Goal: Task Accomplishment & Management: Use online tool/utility

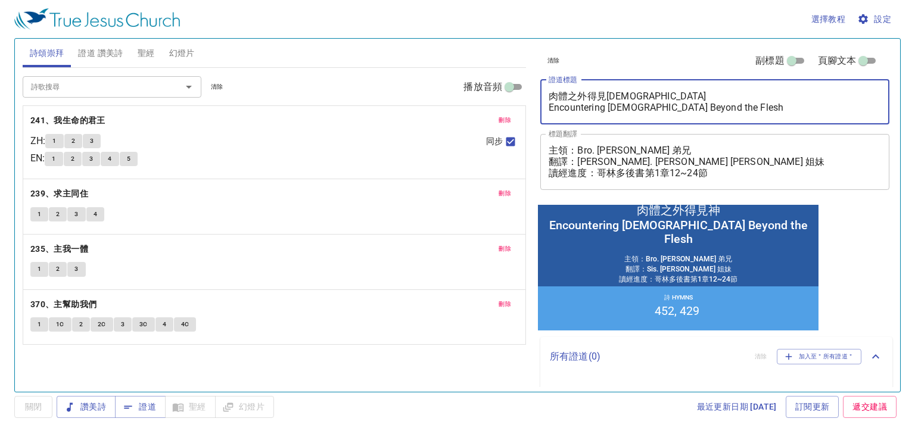
drag, startPoint x: 718, startPoint y: 104, endPoint x: 539, endPoint y: 92, distance: 179.2
click at [539, 92] on div "清除 副標題 頁腳文本 證道標題 肉體之外得見神 Encountering God Beyond the Flesh x 證道標題 標題翻譯 主領：Bro. …" at bounding box center [714, 121] width 357 height 164
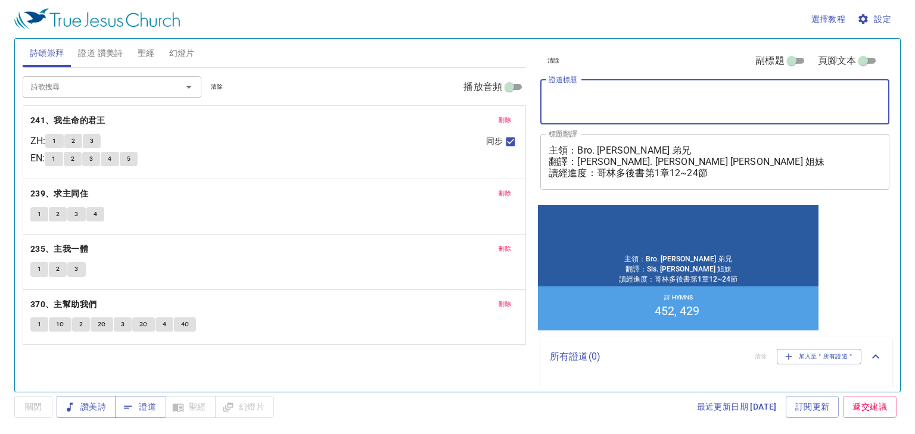
click at [682, 104] on textarea "證道標題" at bounding box center [715, 102] width 333 height 23
paste textarea "耶和華尼西-勝利的旌旗(一)"
type textarea "耶和華尼西-勝利的旌旗(一)"
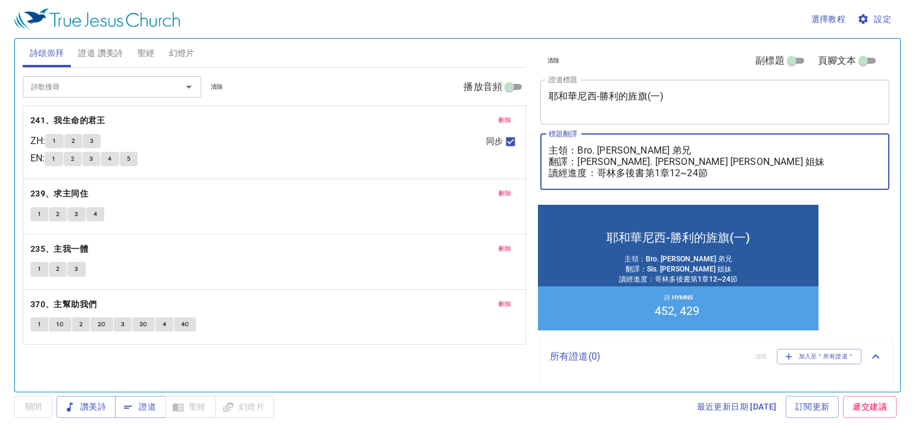
drag, startPoint x: 718, startPoint y: 146, endPoint x: 580, endPoint y: 152, distance: 138.4
click at [580, 152] on textarea "主領：Bro. Hsieh Jun-Yan 謝俊彥 弟兄 翻譯：Sis. Elizabeth Teng 鄧芯 姐妹 讀經進度：哥林多後書第1章12~24節" at bounding box center [715, 162] width 333 height 34
drag, startPoint x: 710, startPoint y: 159, endPoint x: 518, endPoint y: 164, distance: 192.6
click at [518, 164] on div "詩頌崇拜 證道 讚美詩 聖經 幻燈片 詩歌搜尋 詩歌搜尋 清除 播放音頻 刪除 241、我生命的君王 ZH : 1 2 3 EN : 1 2 3 4 5 同步…" at bounding box center [458, 210] width 880 height 353
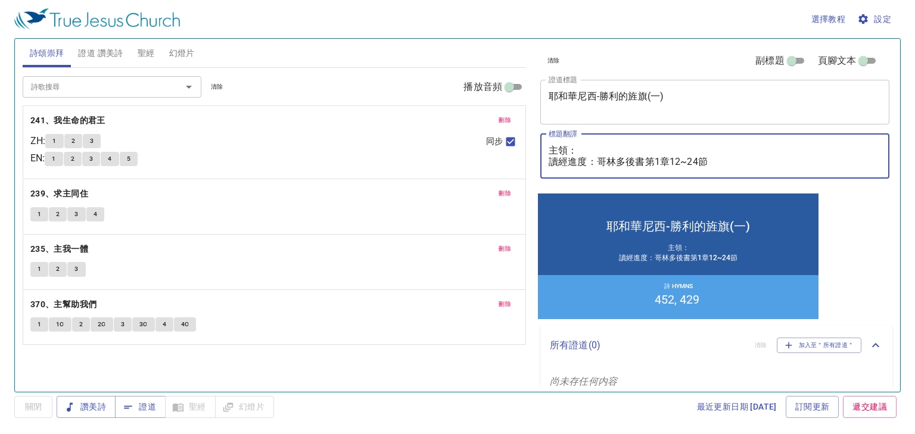
click at [660, 162] on textarea "主領： 讀經進度：哥林多後書第1章12~24節" at bounding box center [715, 156] width 333 height 23
click at [651, 148] on textarea "主領： 讀經進度：哥林多後書第3章1~18節" at bounding box center [715, 156] width 333 height 23
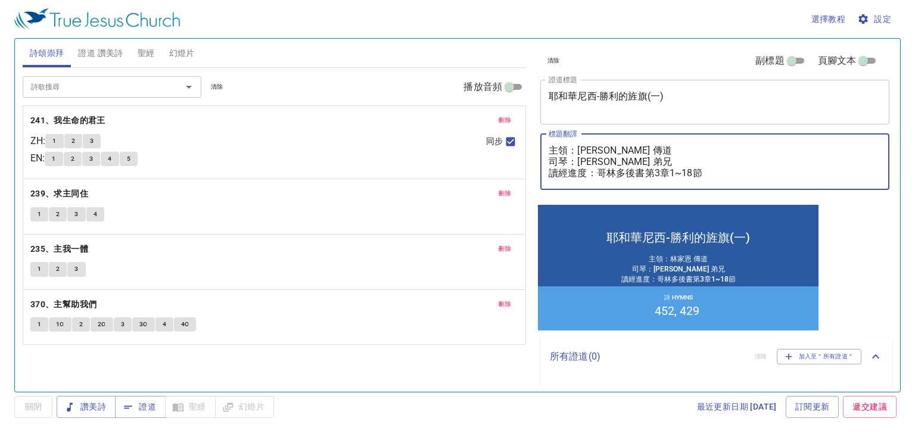
type textarea "主領：[PERSON_NAME] 傳道 司琴：[PERSON_NAME] 弟兄 讀經進度：哥林多後書第3章1~18節"
click at [502, 117] on span "刪除" at bounding box center [505, 120] width 13 height 11
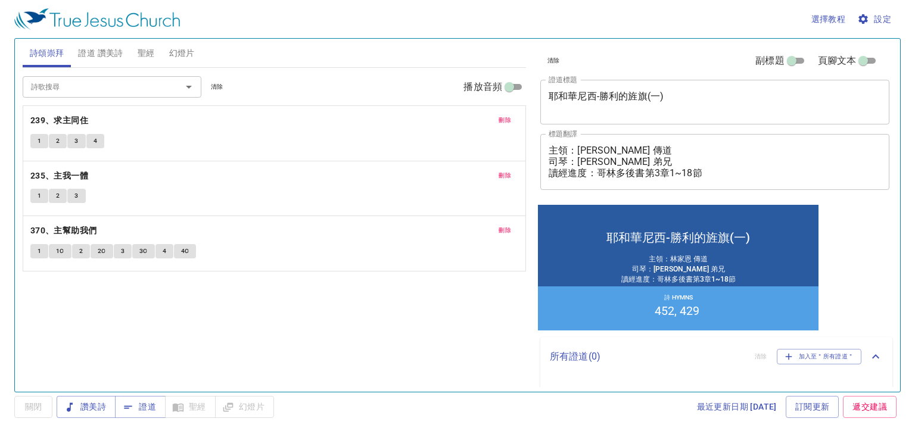
click at [502, 117] on span "刪除" at bounding box center [505, 120] width 13 height 11
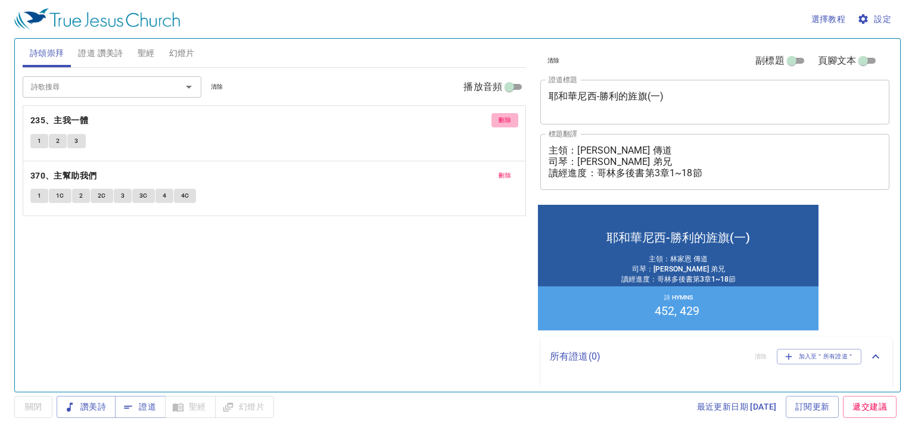
click at [502, 117] on span "刪除" at bounding box center [505, 120] width 13 height 11
click at [502, 170] on span "刪除" at bounding box center [505, 175] width 13 height 11
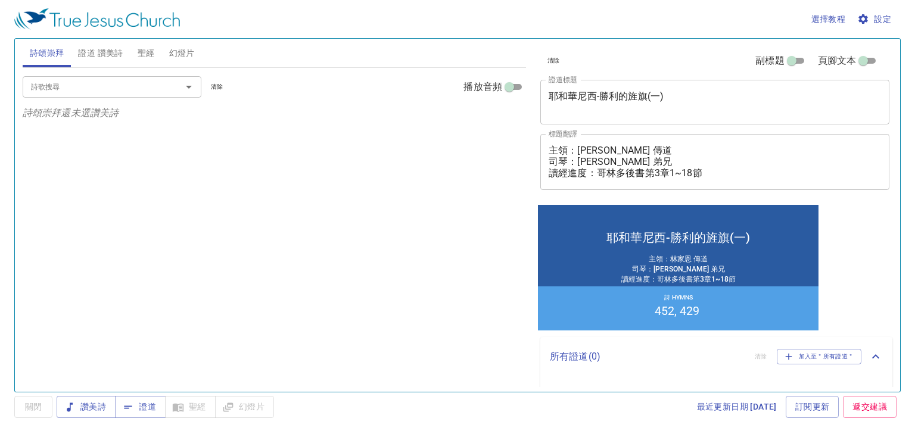
click at [85, 53] on span "證道 讚美詩" at bounding box center [100, 53] width 45 height 15
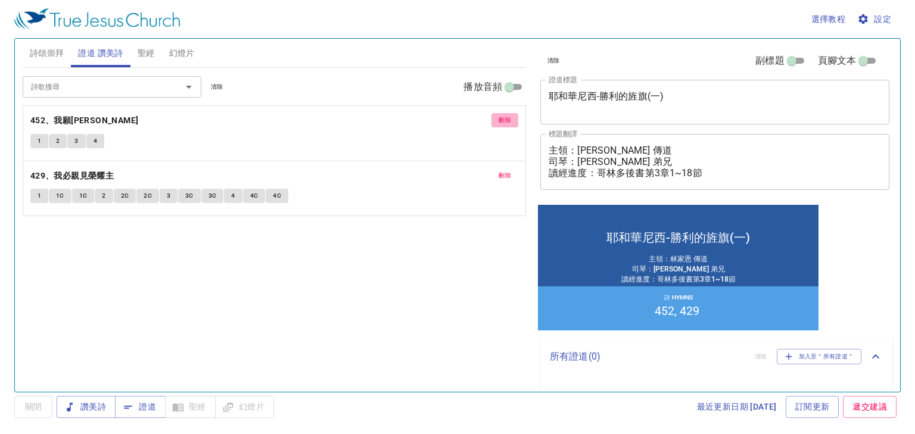
click at [510, 117] on span "刪除" at bounding box center [505, 120] width 13 height 11
click at [510, 170] on span "刪除" at bounding box center [505, 175] width 13 height 11
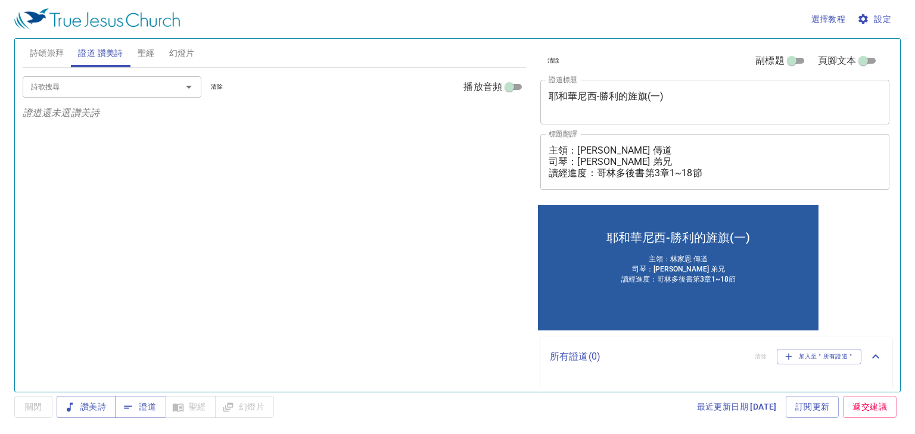
click at [120, 85] on input "詩歌搜尋" at bounding box center [94, 87] width 136 height 14
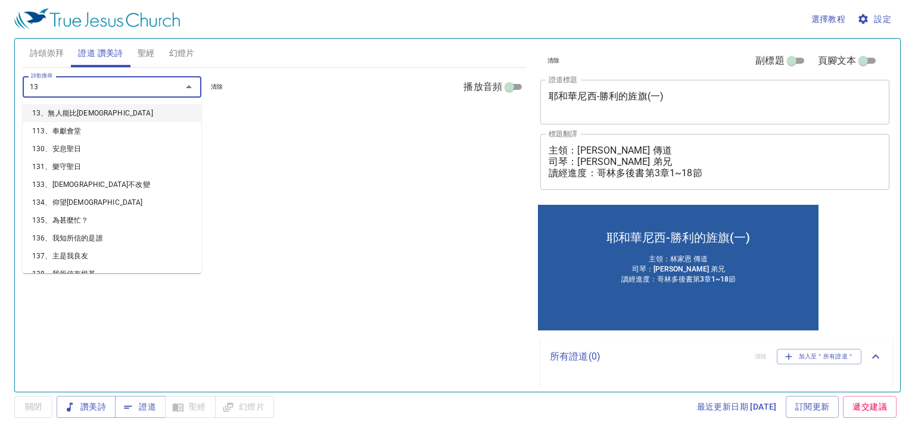
type input "131"
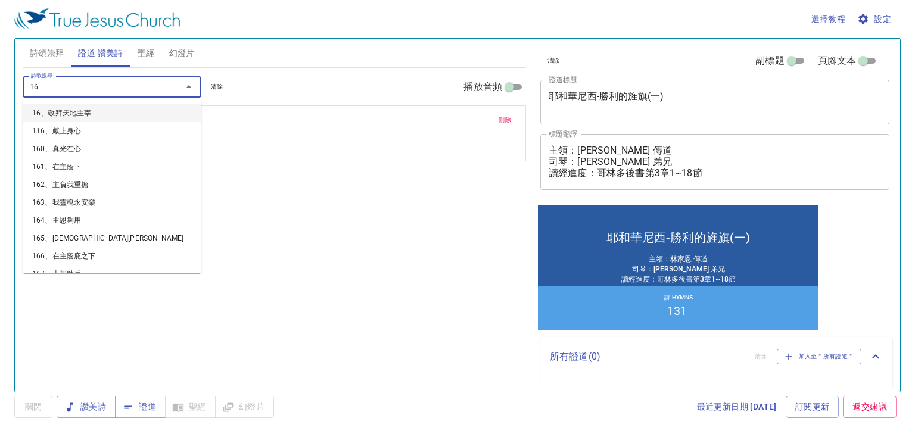
type input "169"
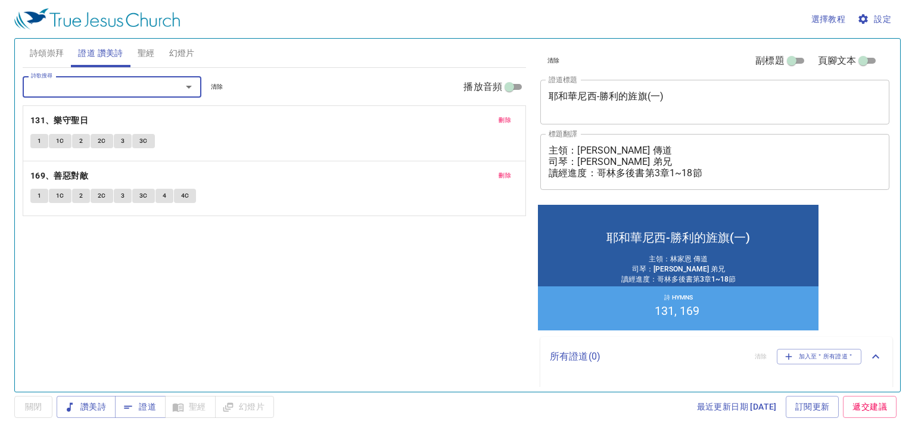
click at [136, 58] on button "聖經" at bounding box center [147, 53] width 32 height 29
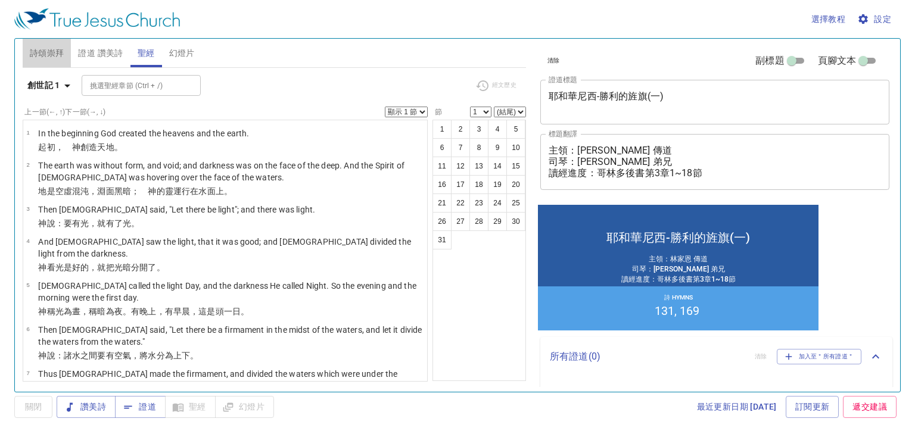
click at [47, 54] on span "詩頌崇拜" at bounding box center [47, 53] width 35 height 15
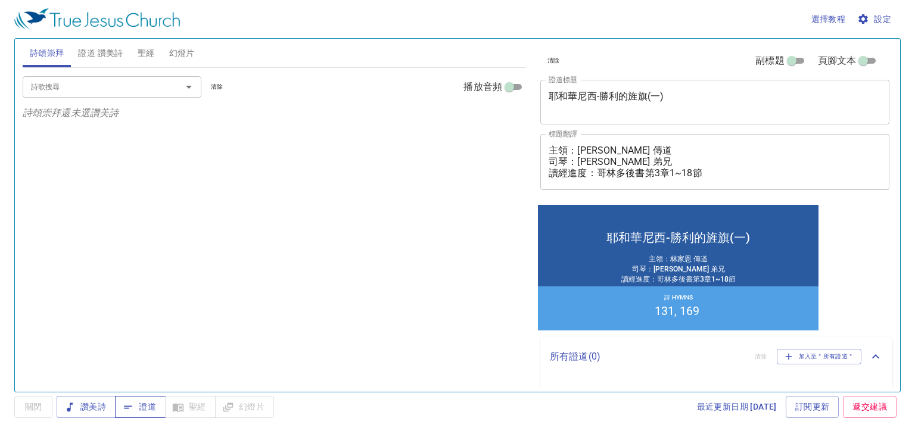
click at [148, 411] on span "證道" at bounding box center [141, 407] width 32 height 15
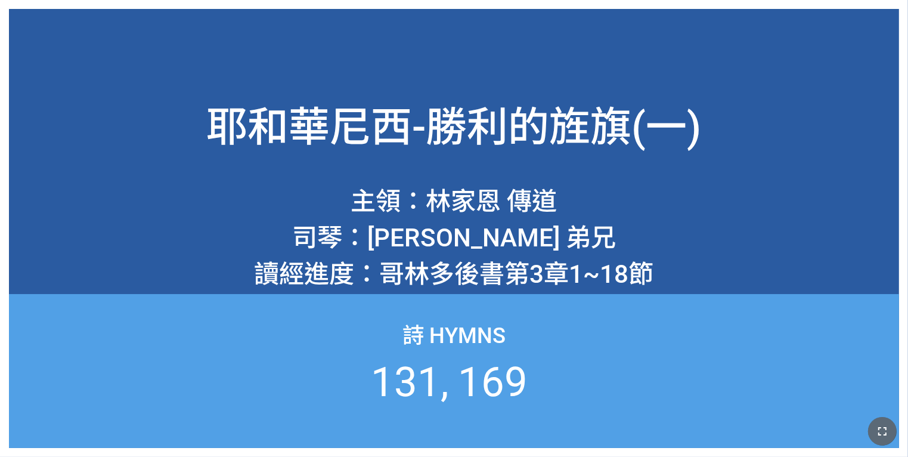
click at [877, 427] on icon "button" at bounding box center [882, 431] width 14 height 14
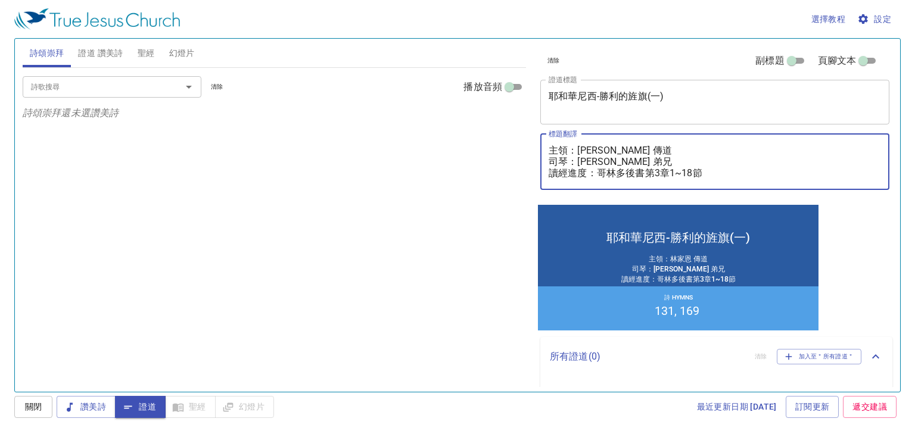
drag, startPoint x: 710, startPoint y: 174, endPoint x: 598, endPoint y: 174, distance: 112.0
click at [598, 174] on textarea "主領：[PERSON_NAME] 傳道 司琴：[PERSON_NAME] 弟兄 讀經進度：哥林多後書第3章1~18節" at bounding box center [715, 162] width 333 height 34
click at [219, 142] on div "詩歌搜尋 詩歌搜尋 清除 播放音頻 詩頌崇拜還未選讚美詩" at bounding box center [275, 225] width 504 height 314
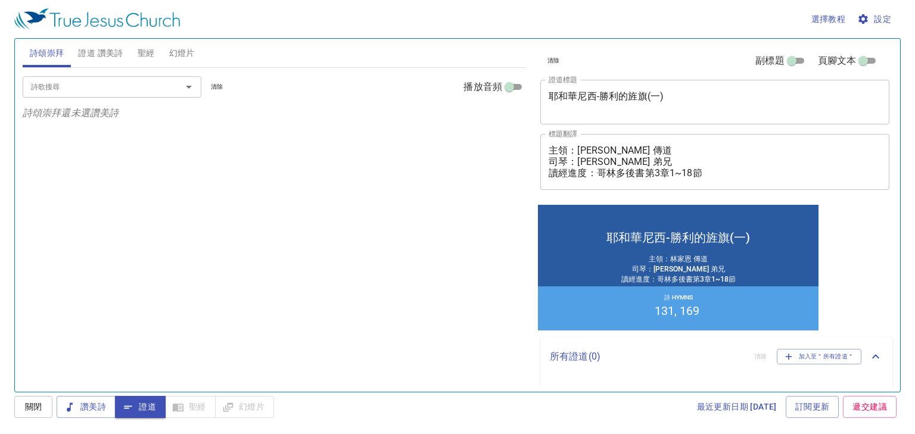
click at [113, 48] on span "證道 讚美詩" at bounding box center [100, 53] width 45 height 15
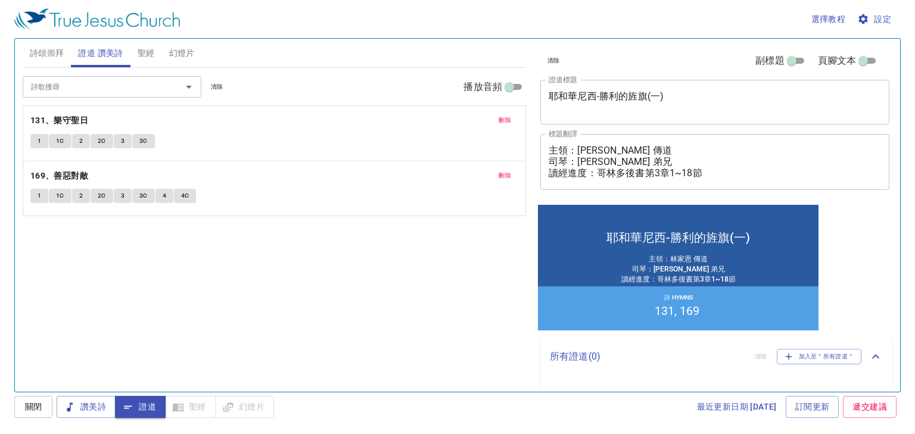
click at [69, 59] on button "詩頌崇拜" at bounding box center [47, 53] width 49 height 29
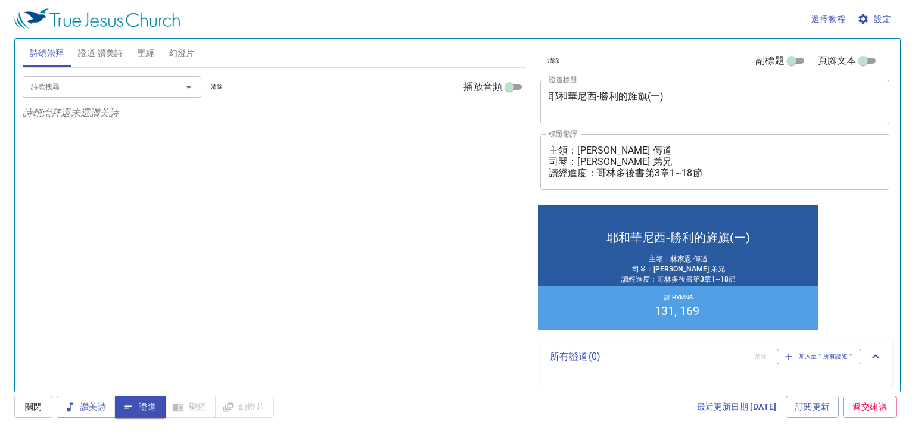
click at [67, 95] on div "詩歌搜尋" at bounding box center [112, 86] width 179 height 21
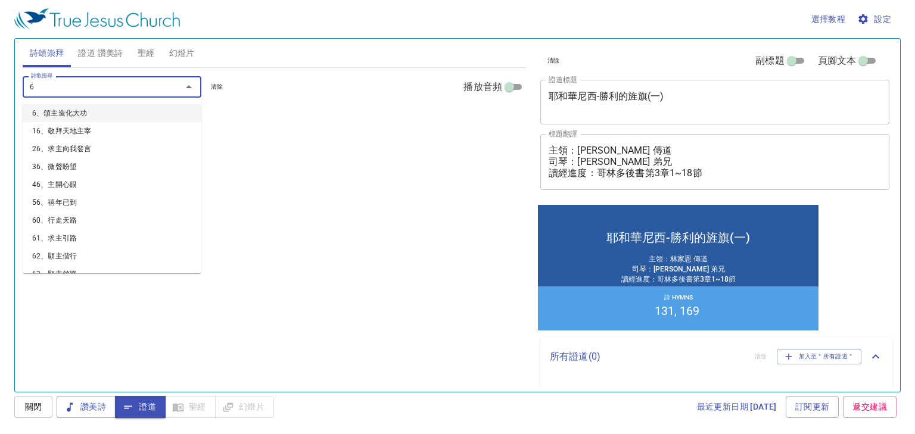
type input "63"
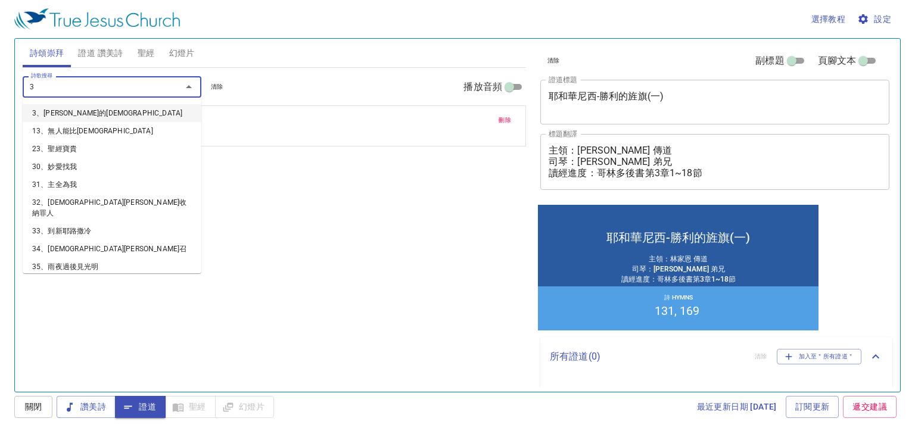
type input "38"
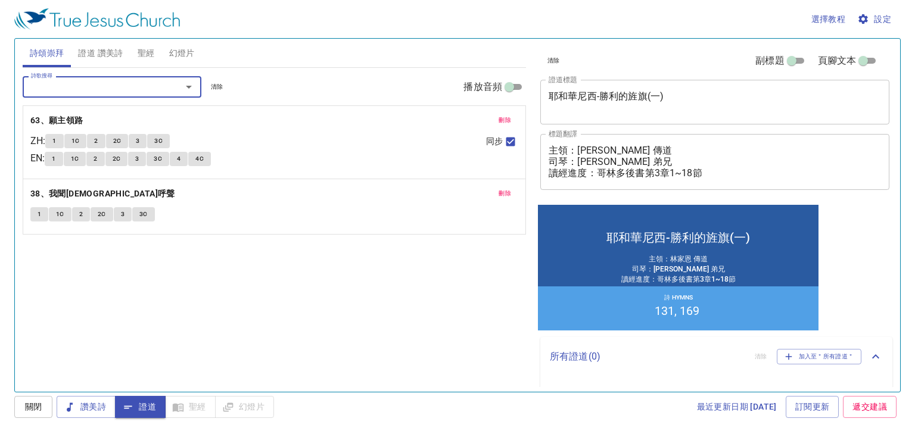
click at [507, 193] on span "刪除" at bounding box center [505, 193] width 13 height 11
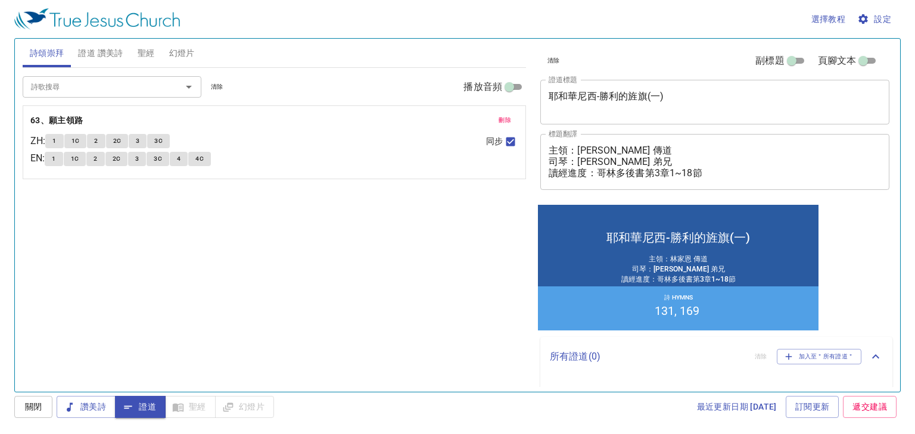
click at [147, 88] on input "詩歌搜尋" at bounding box center [94, 87] width 136 height 14
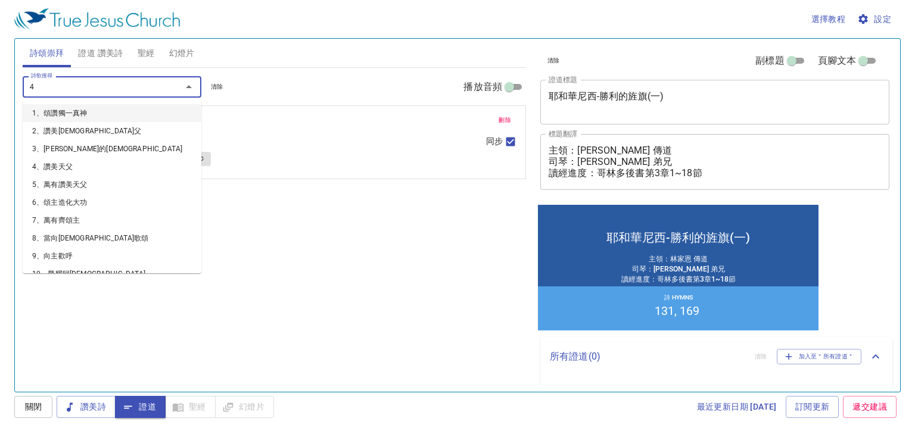
type input "47"
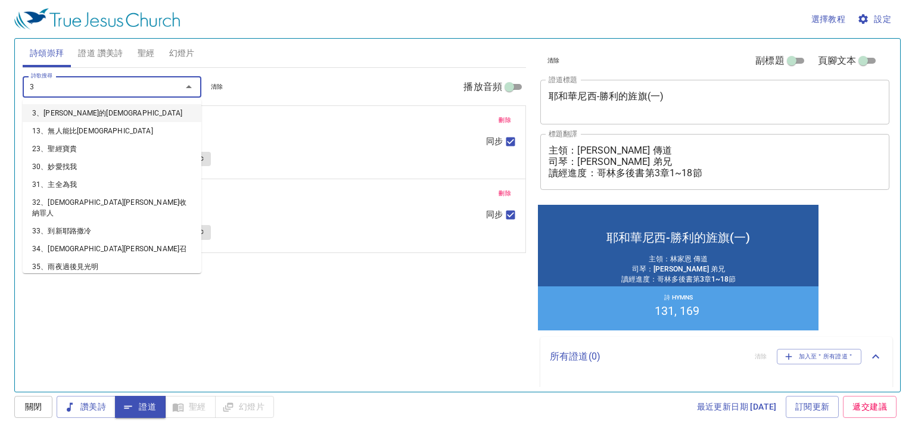
type input "38"
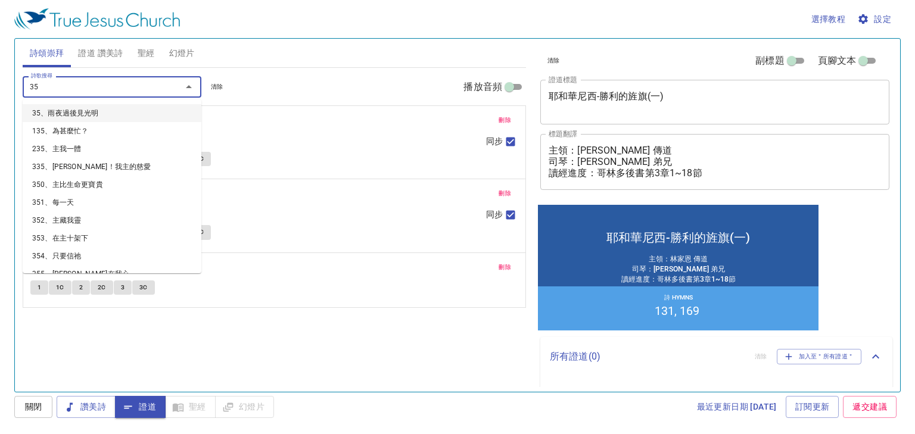
type input "353"
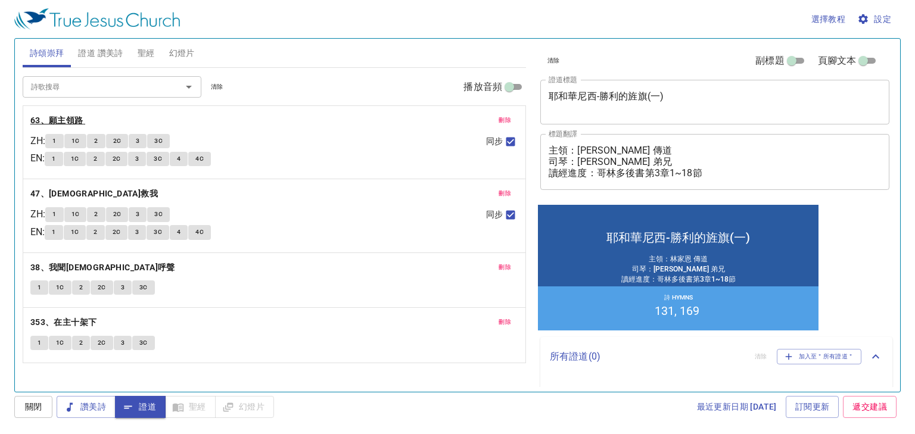
click at [69, 118] on b "63、願主領路" at bounding box center [56, 120] width 53 height 15
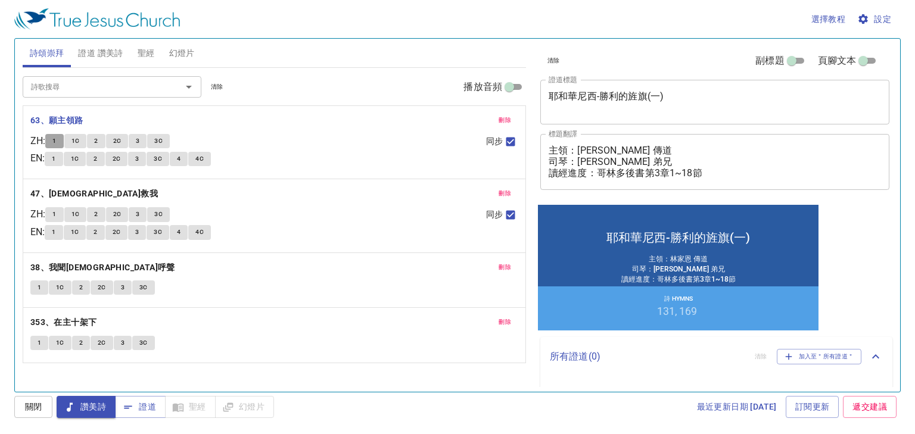
click at [56, 142] on span "1" at bounding box center [54, 141] width 4 height 11
click at [75, 141] on button "1C" at bounding box center [75, 141] width 23 height 14
click at [98, 136] on span "2" at bounding box center [96, 141] width 4 height 11
click at [117, 140] on span "2C" at bounding box center [117, 141] width 8 height 11
click at [139, 141] on span "3" at bounding box center [138, 141] width 4 height 11
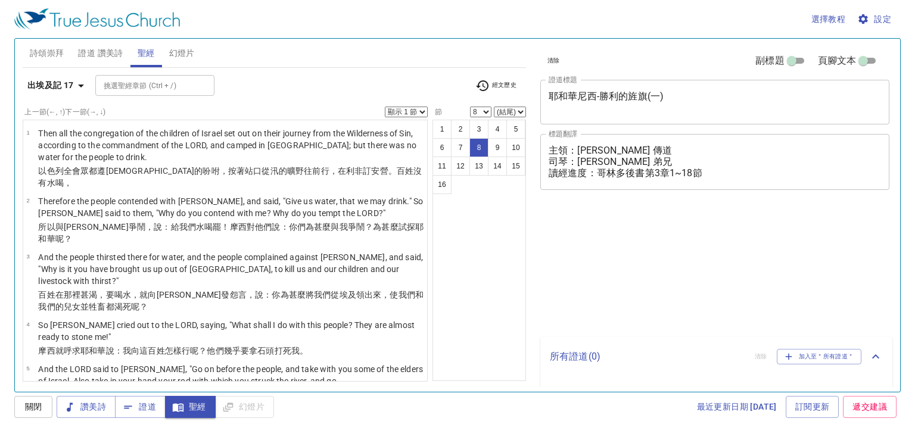
select select "8"
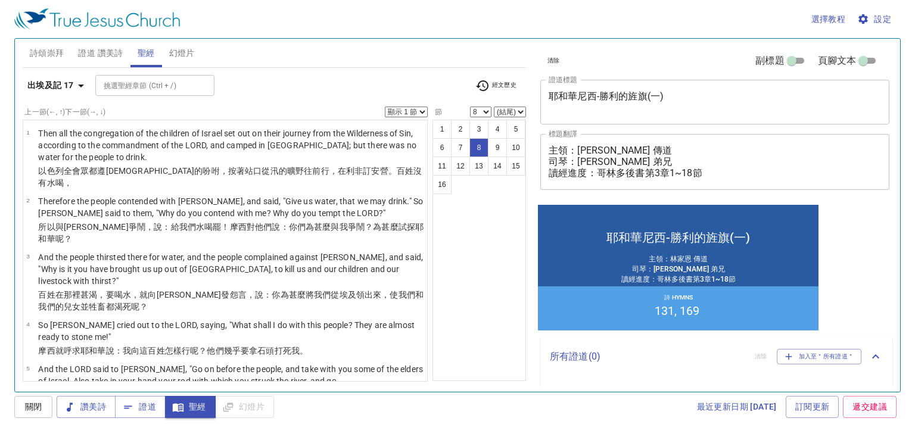
scroll to position [342, 0]
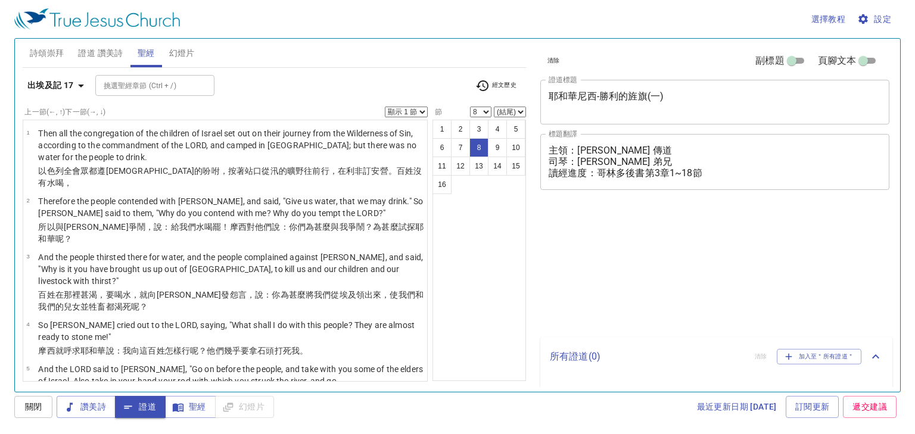
select select "8"
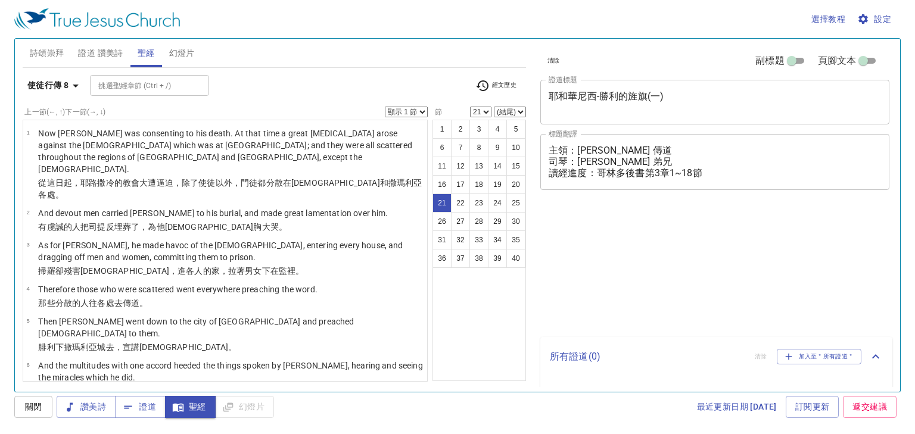
select select "21"
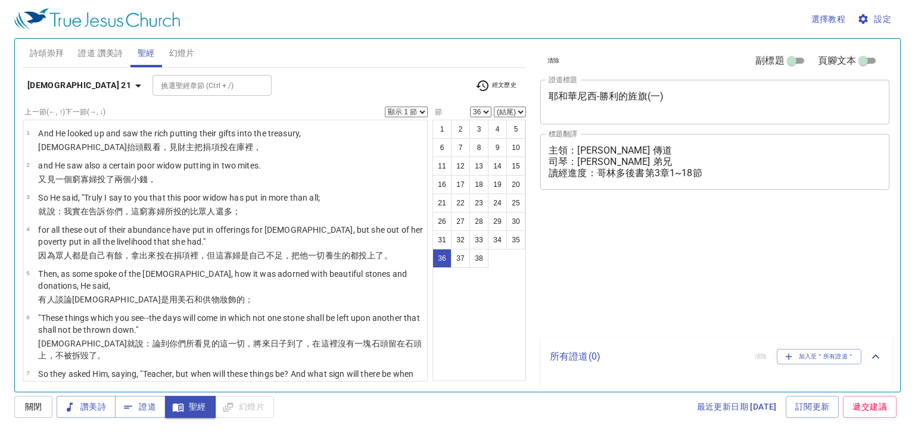
select select "36"
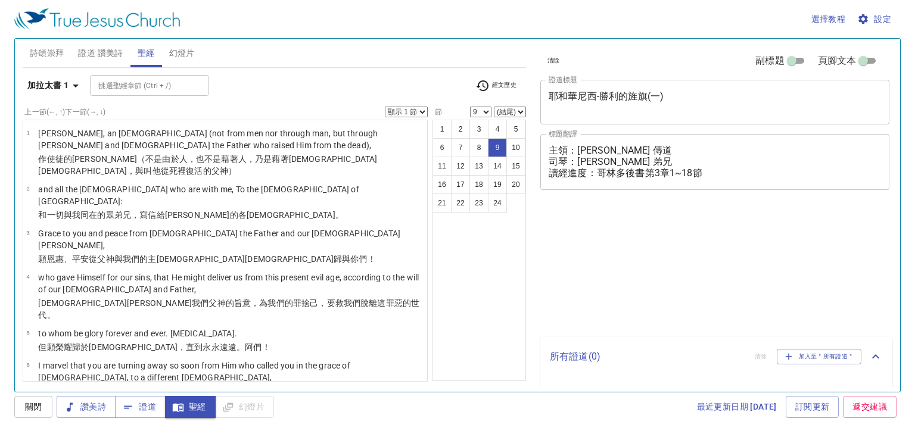
select select "9"
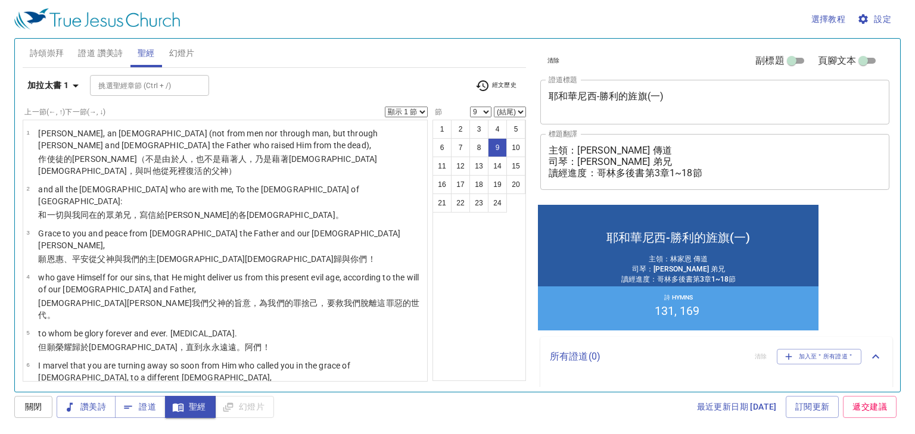
scroll to position [157, 0]
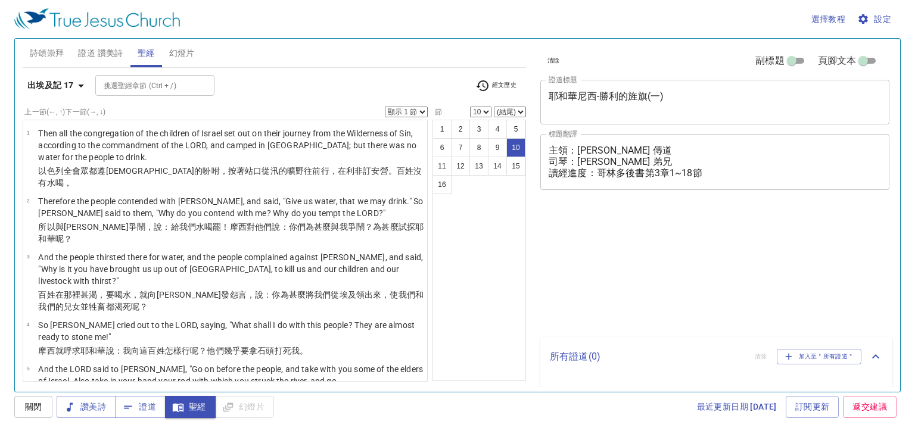
select select "10"
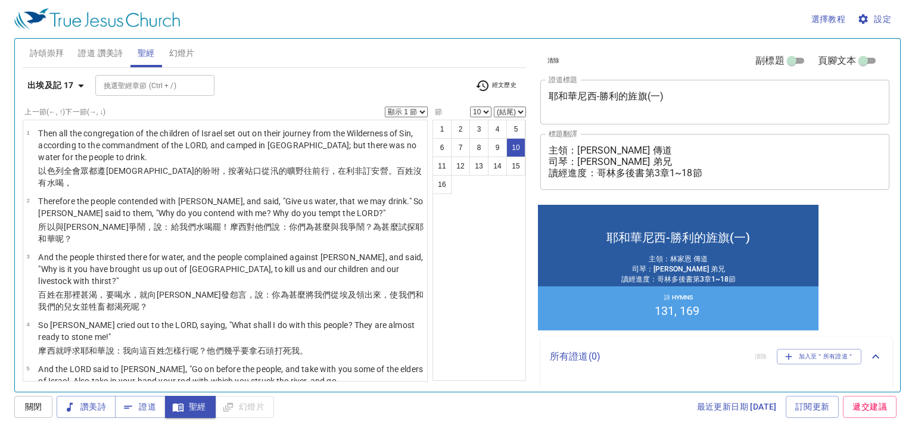
scroll to position [334, 0]
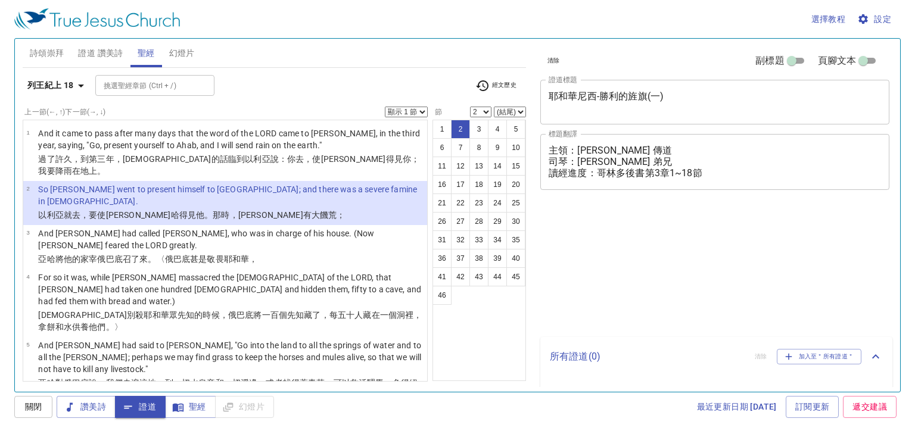
select select "2"
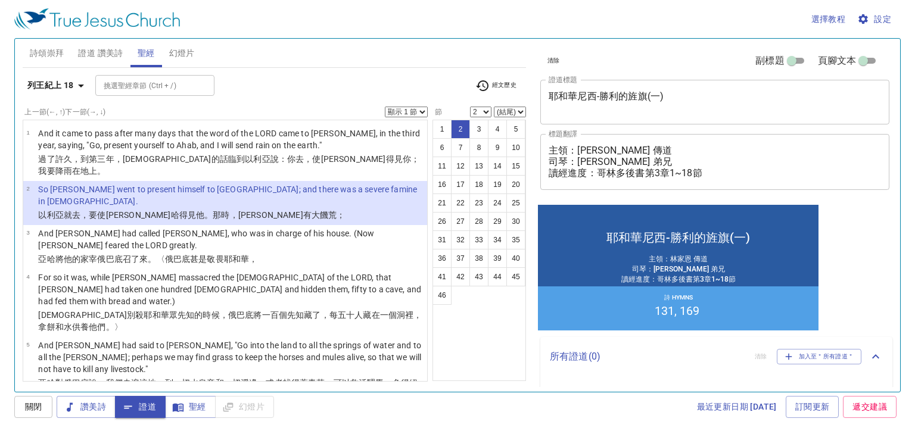
click at [334, 402] on div "最近更新日期 2025/9/22 訂閱更新 遞交建議" at bounding box center [589, 407] width 623 height 22
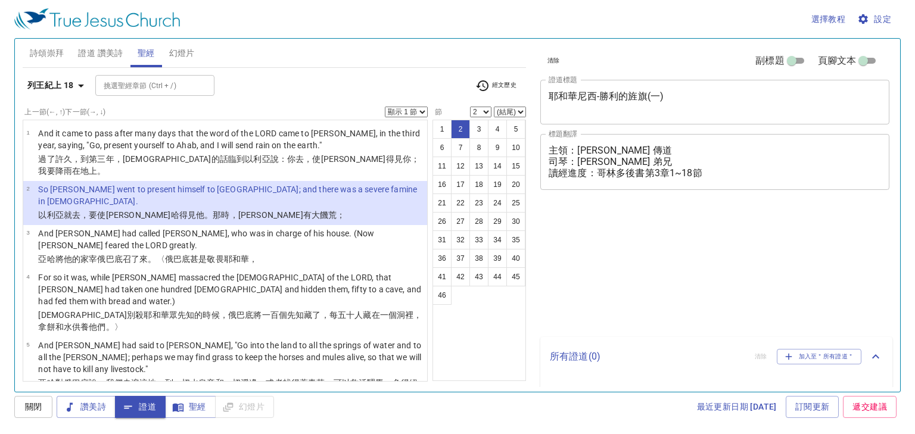
select select "2"
